Goal: Find specific page/section: Locate a particular part of the current website

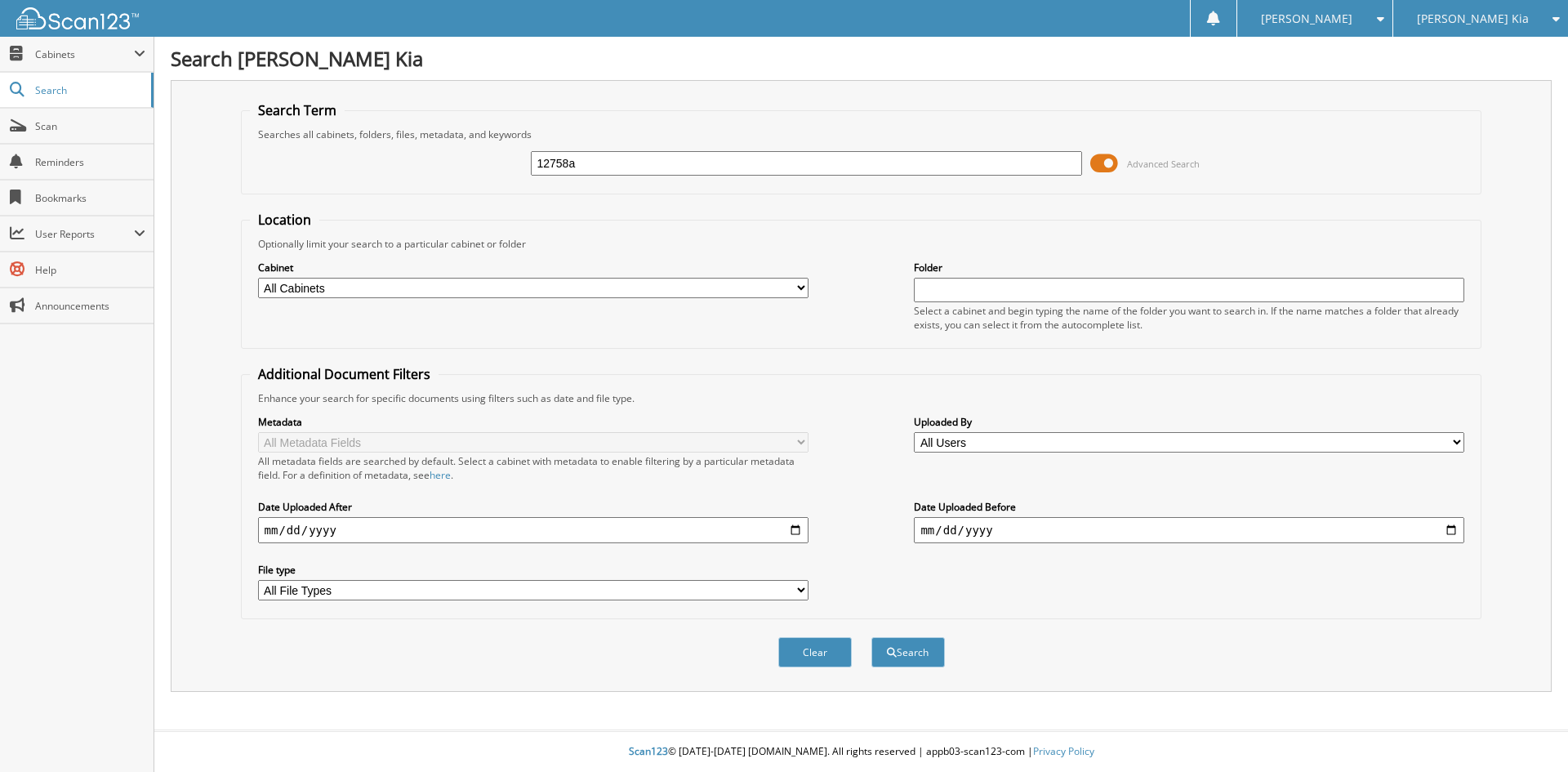
type input "12758a"
click at [872, 637] on button "Search" at bounding box center [908, 653] width 73 height 30
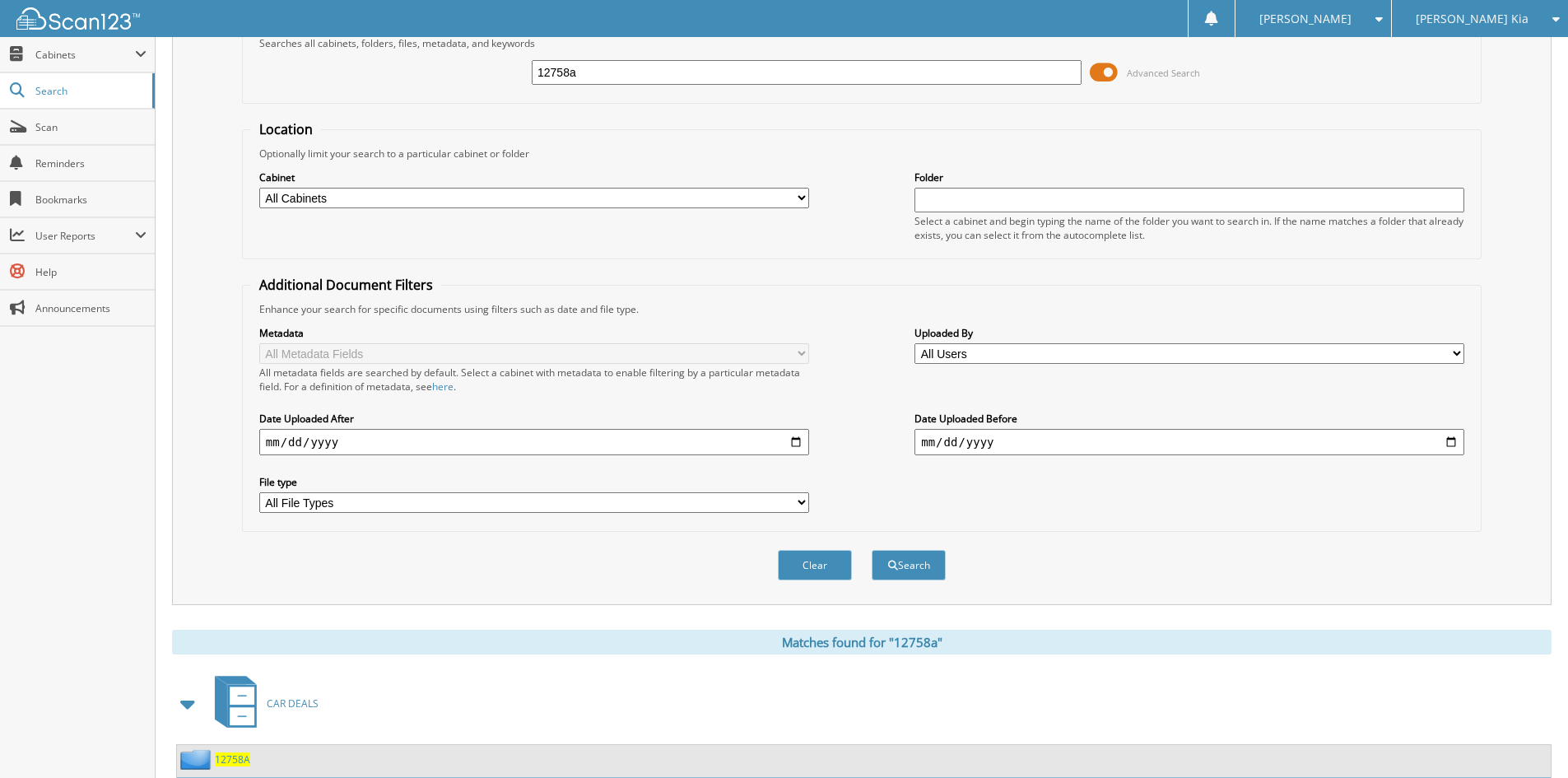
scroll to position [234, 0]
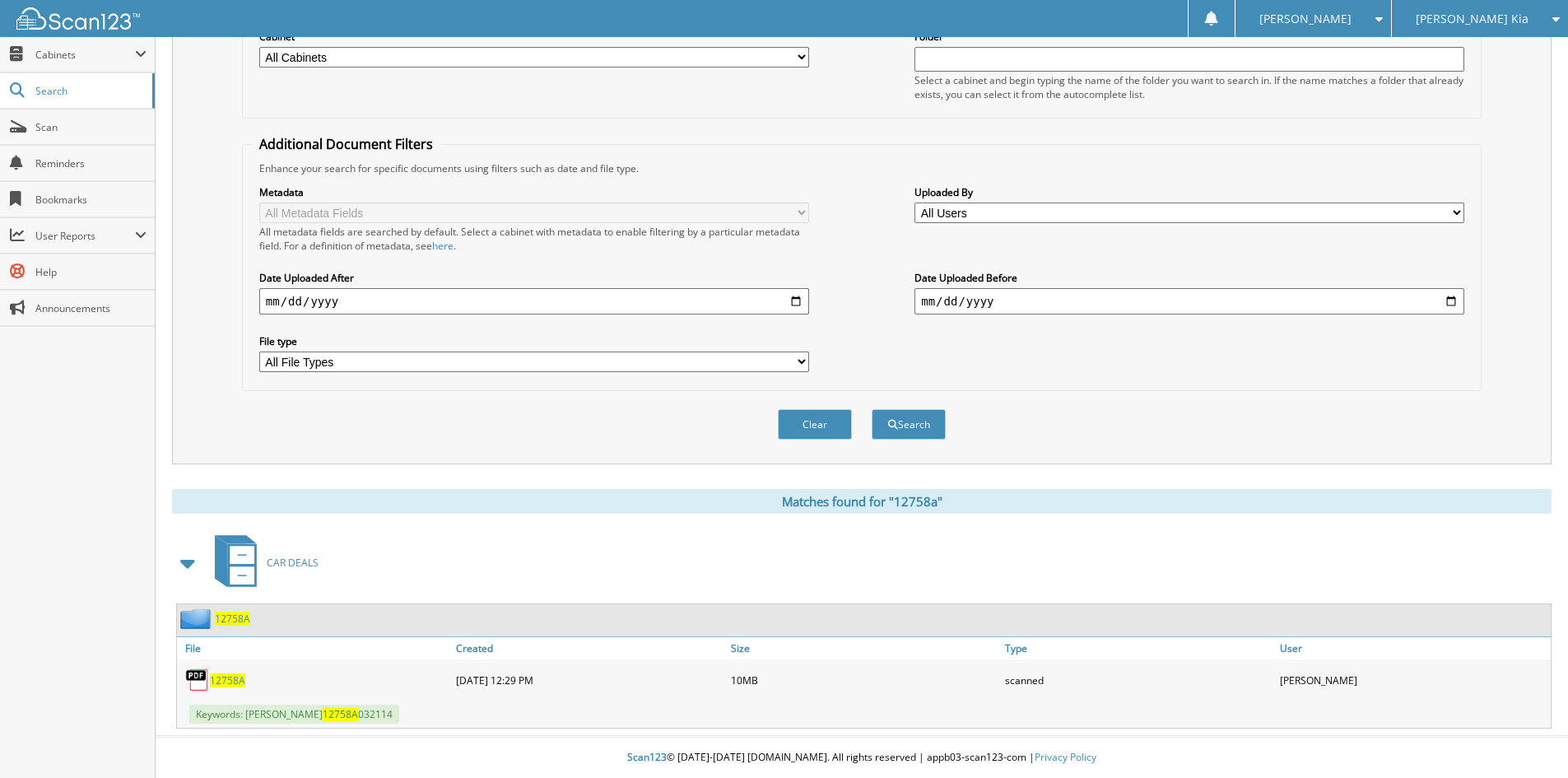
click at [236, 619] on span "12758A" at bounding box center [232, 619] width 35 height 14
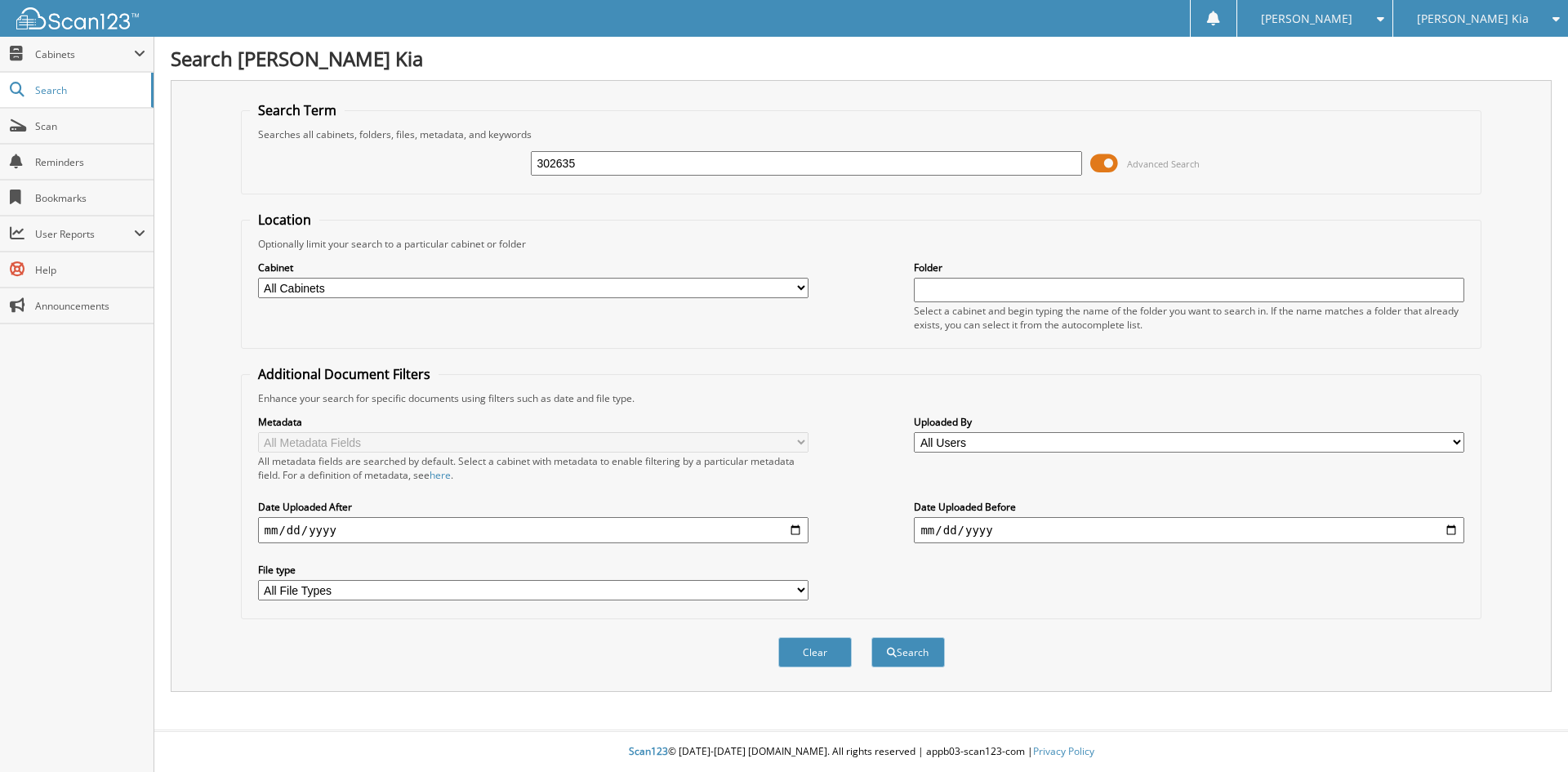
type input "302635"
click at [872, 637] on button "Search" at bounding box center [908, 653] width 73 height 30
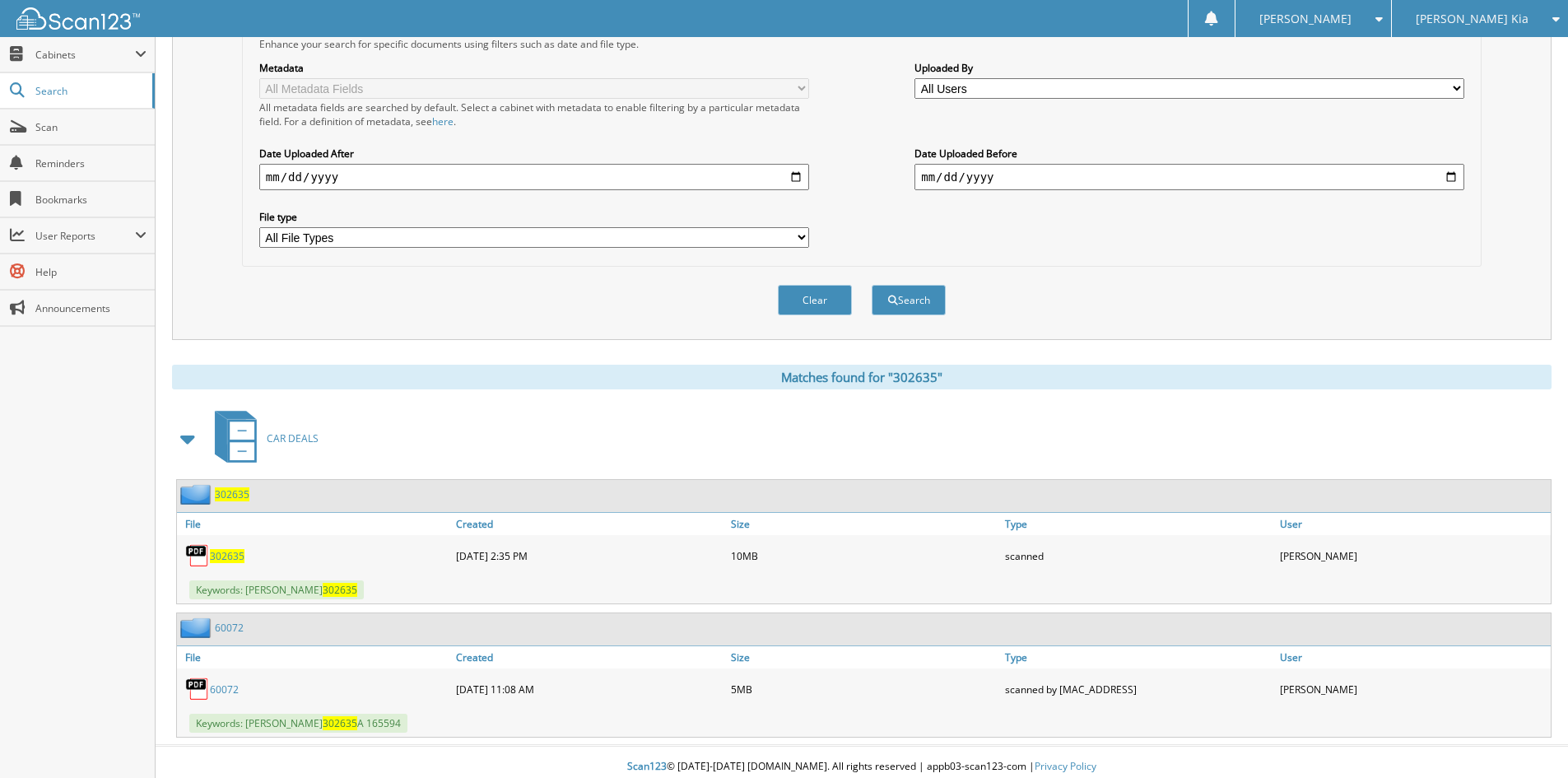
scroll to position [367, 0]
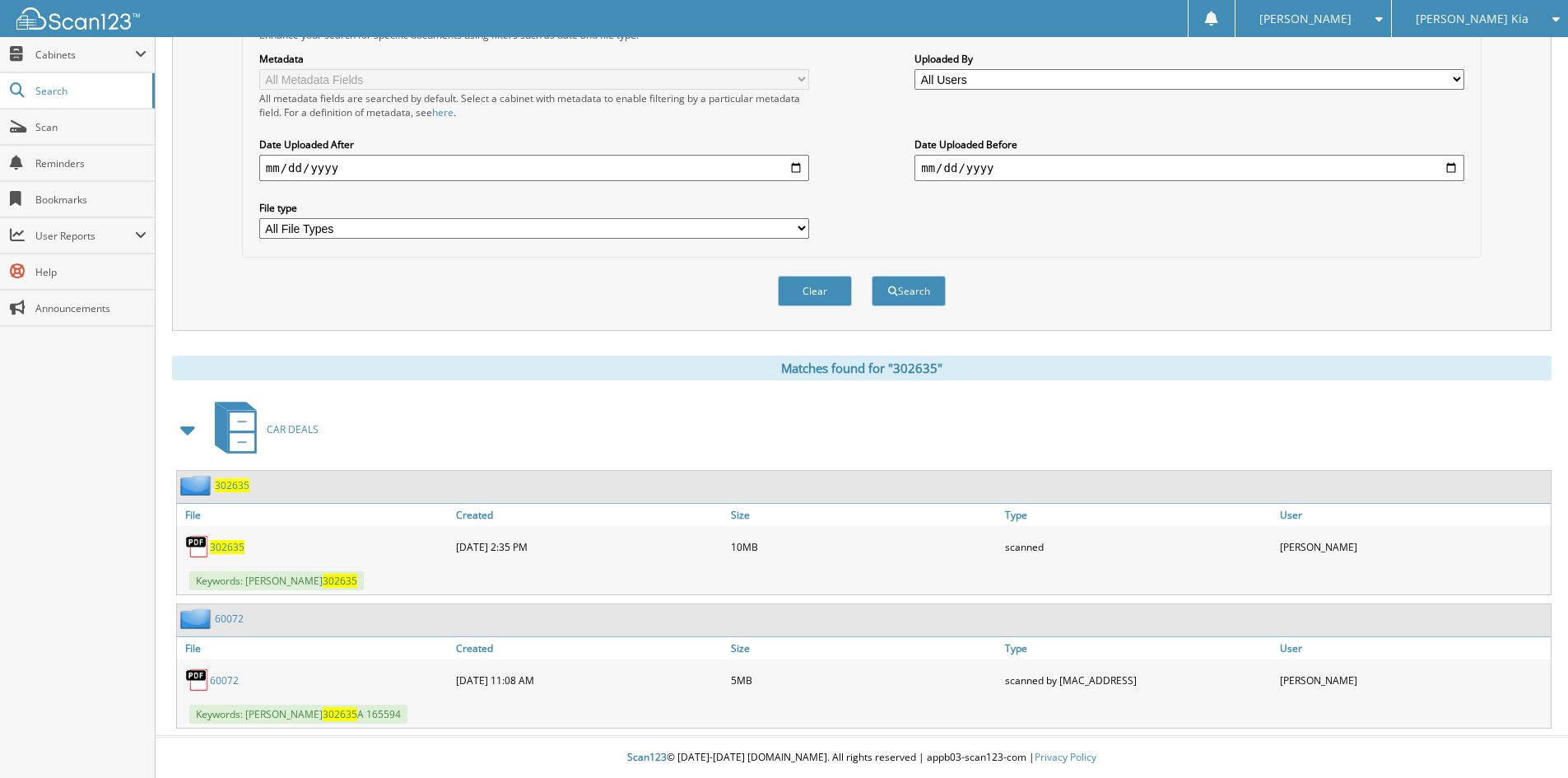
click at [234, 476] on div "302635" at bounding box center [213, 485] width 73 height 21
click at [234, 484] on span "302635" at bounding box center [232, 485] width 34 height 14
